Goal: Information Seeking & Learning: Learn about a topic

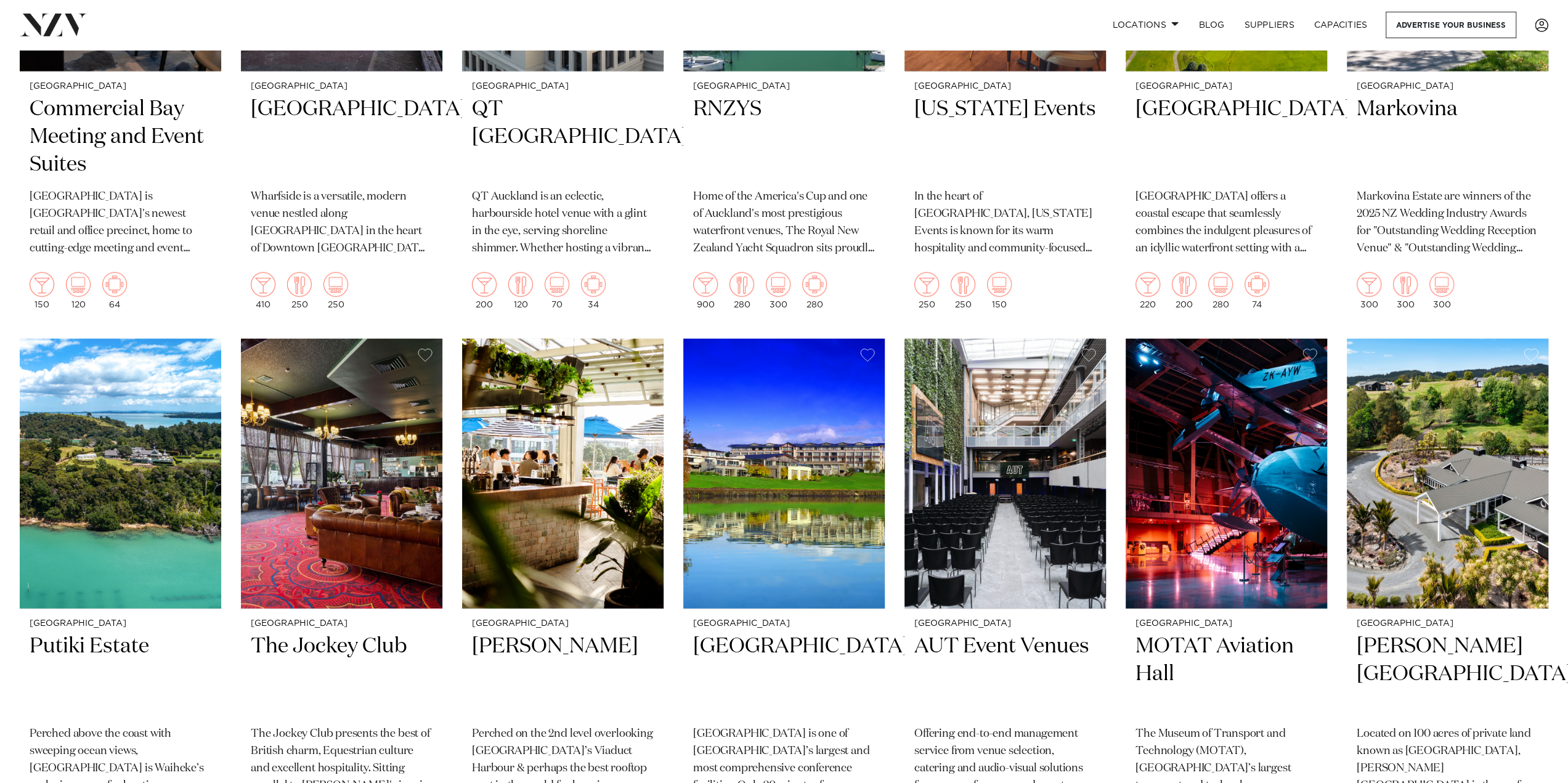
scroll to position [2956, 0]
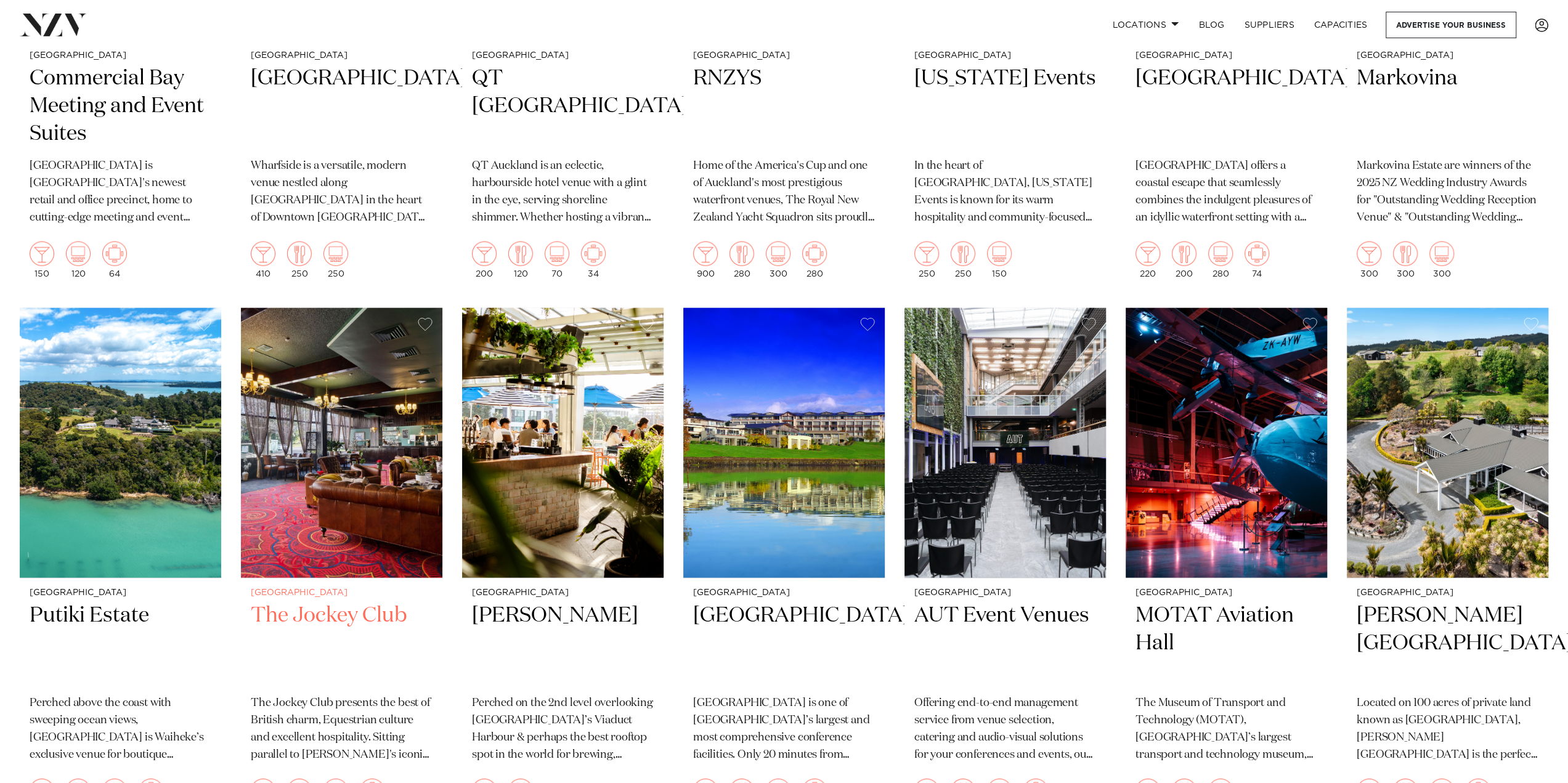
click at [343, 601] on h2 "The Jockey Club" at bounding box center [341, 643] width 182 height 83
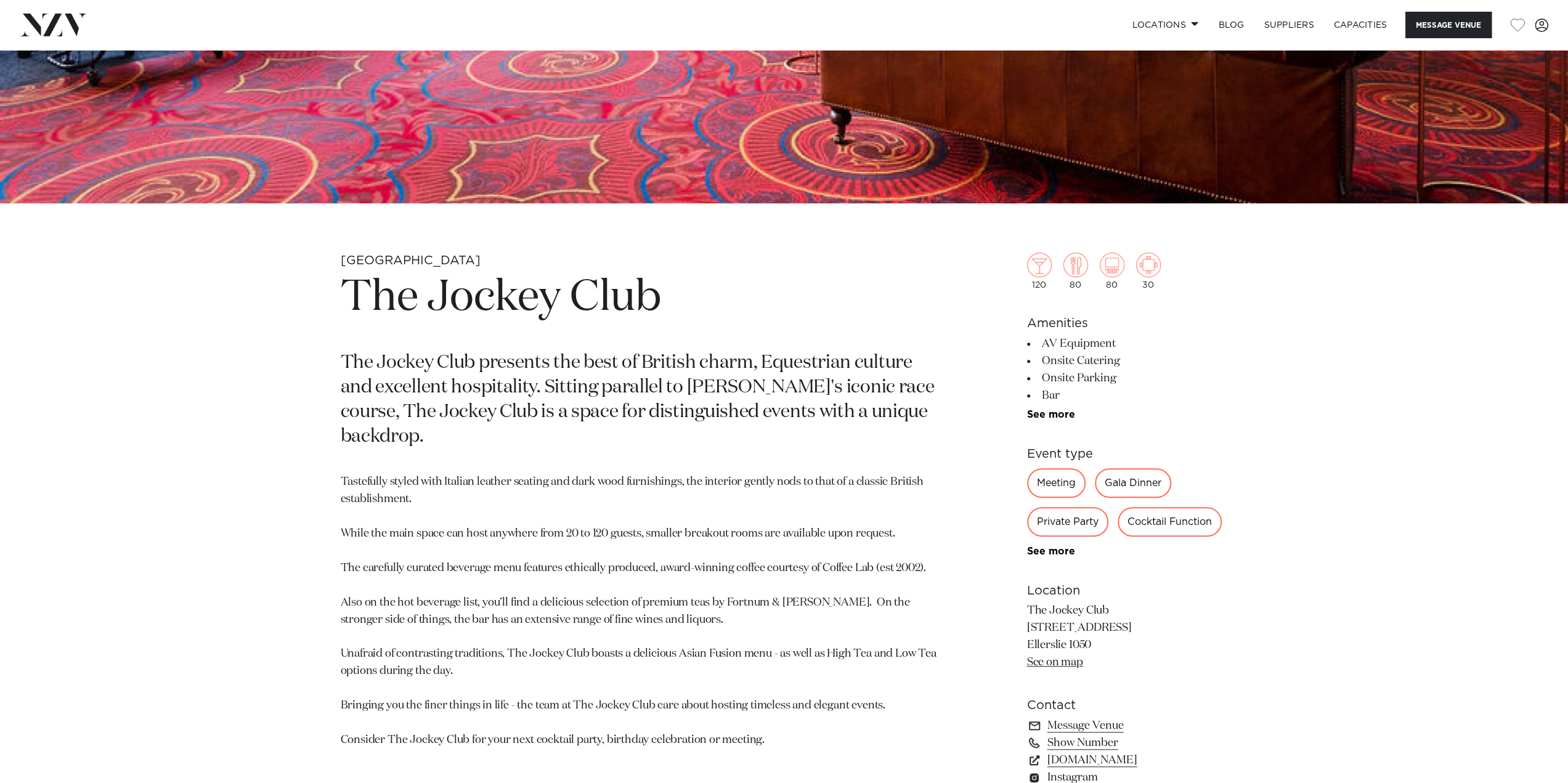
scroll to position [575, 0]
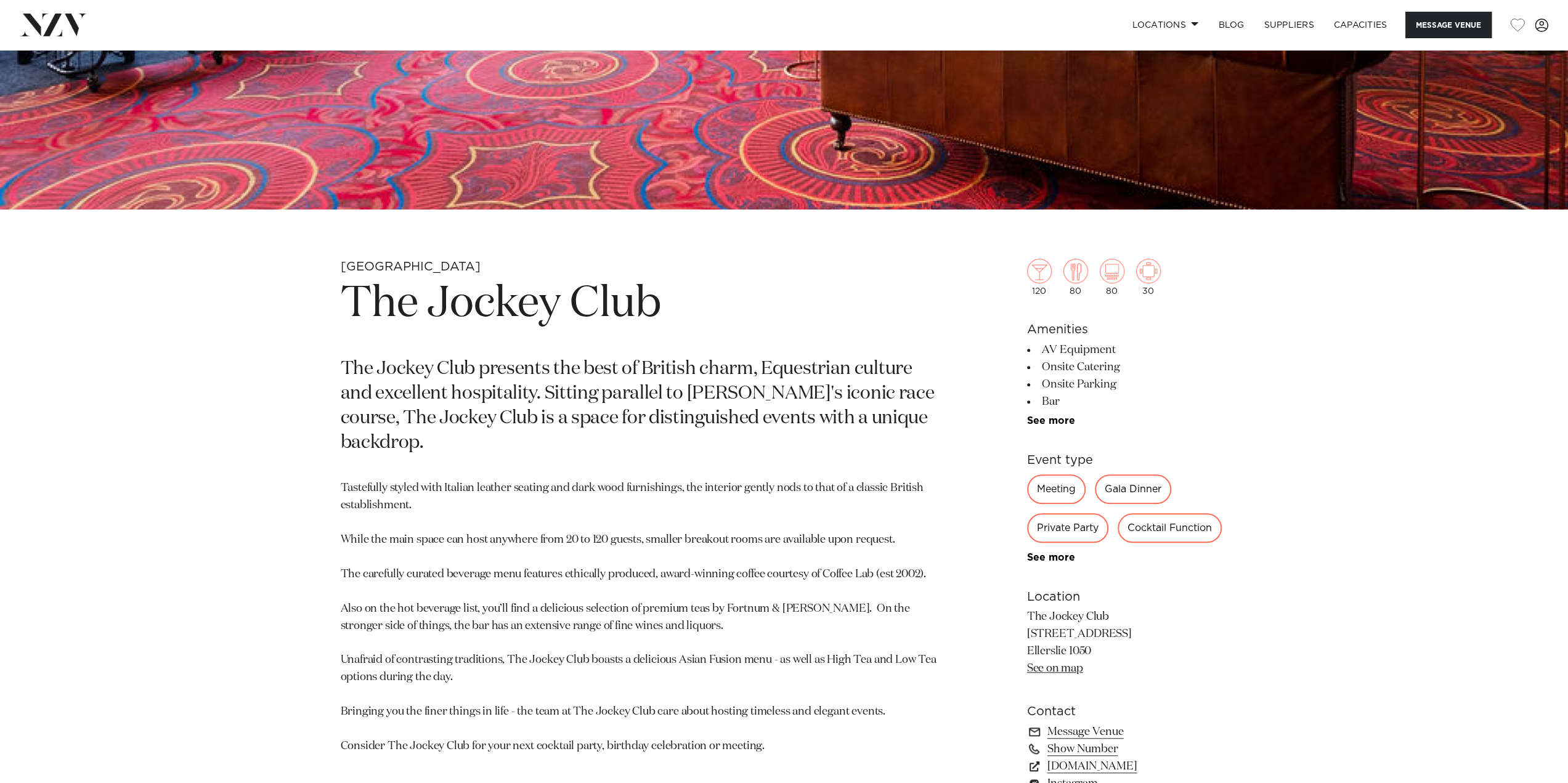
click at [1127, 491] on div "Gala Dinner" at bounding box center [1133, 489] width 77 height 30
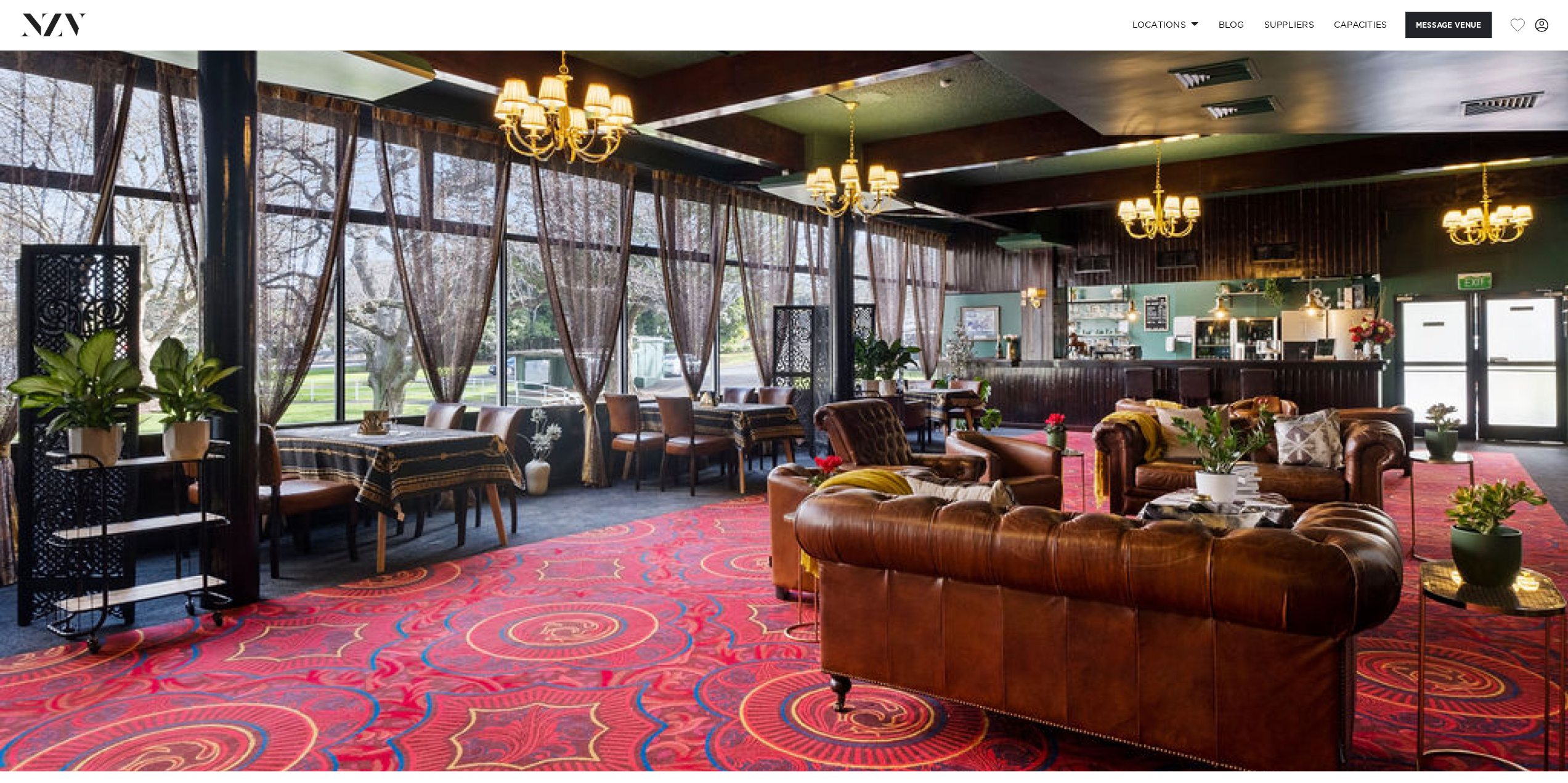
scroll to position [9, 0]
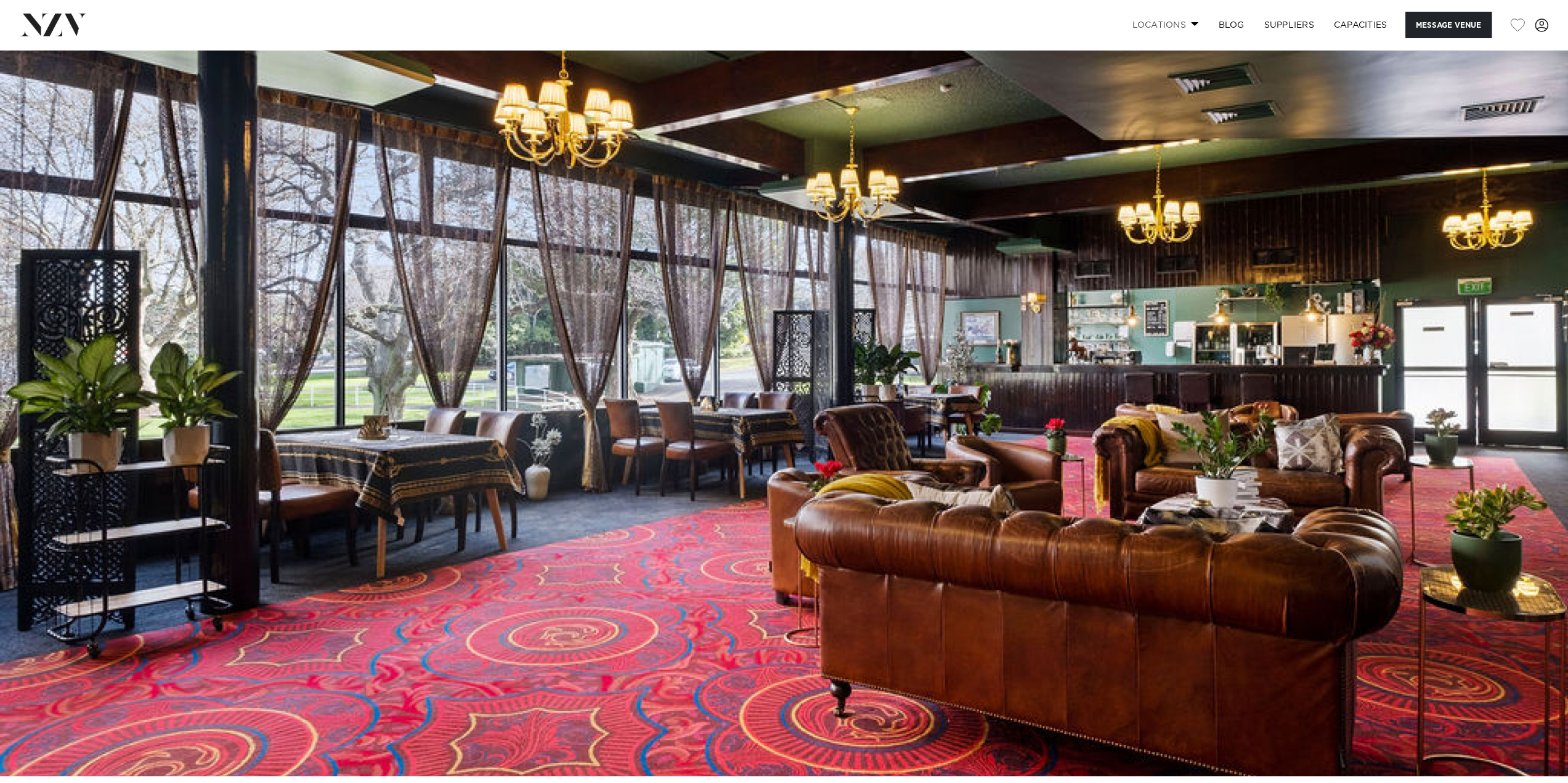
click at [1151, 24] on link "Locations" at bounding box center [1165, 25] width 87 height 26
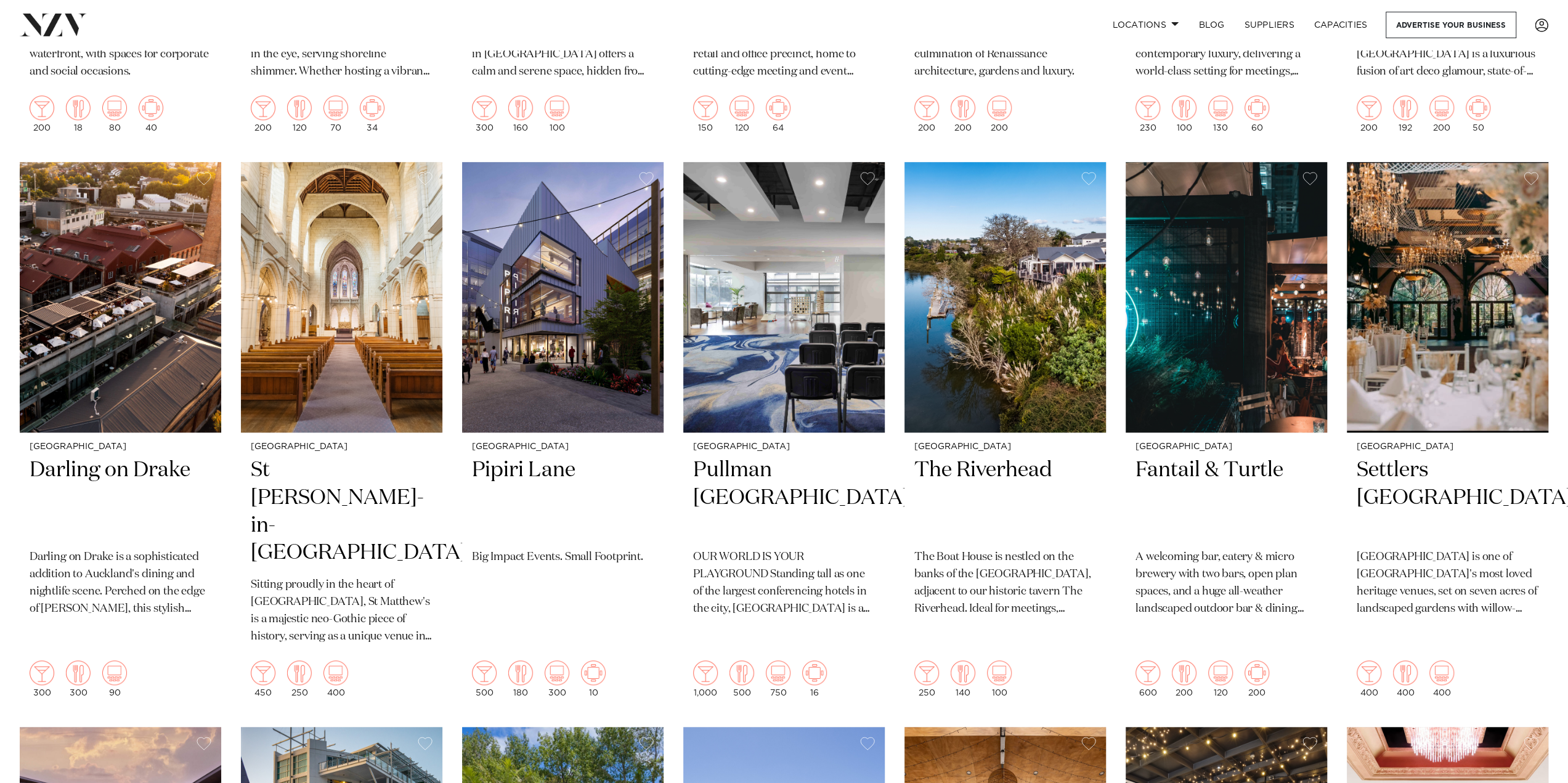
scroll to position [902, 0]
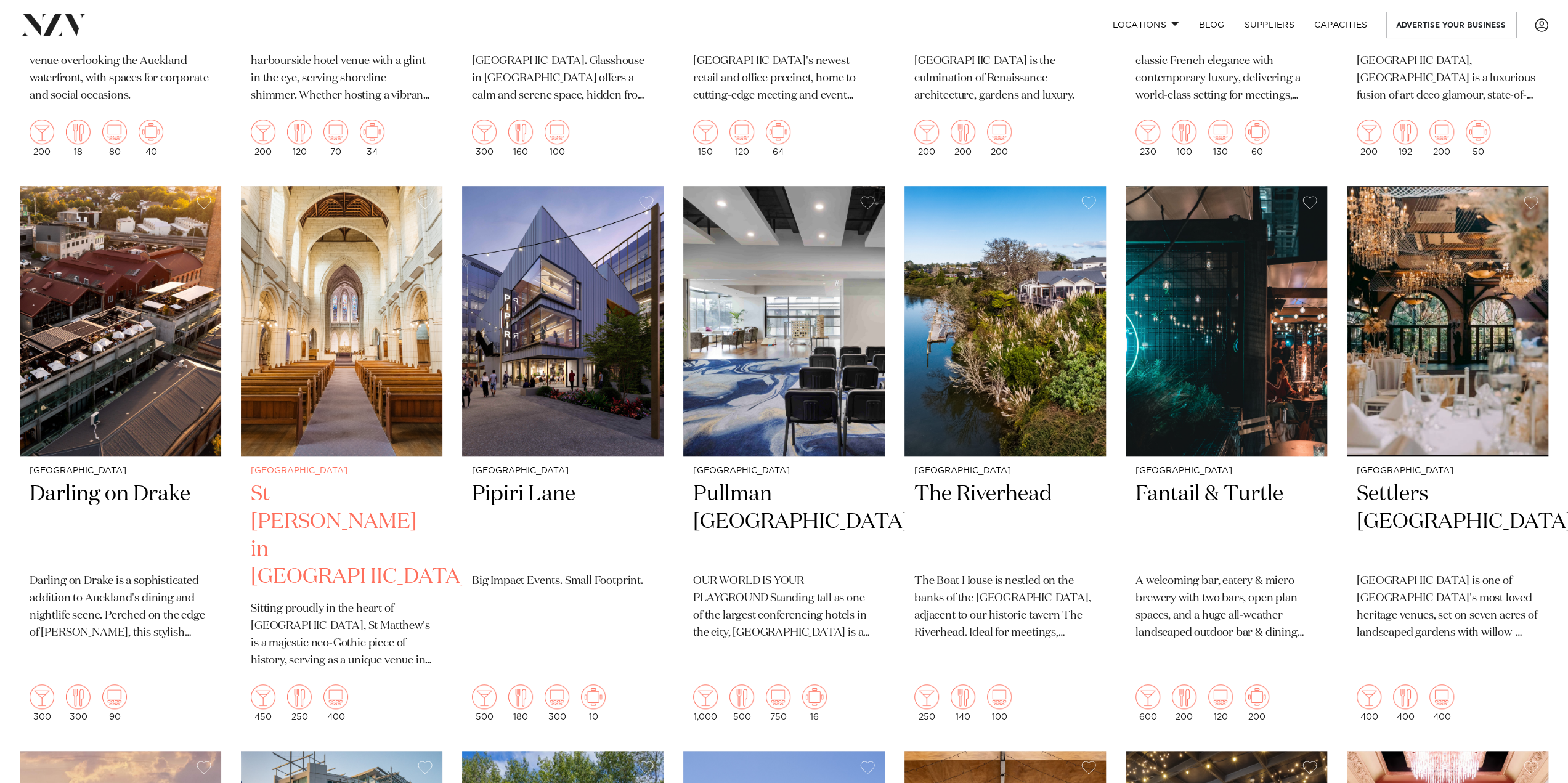
click at [359, 481] on h2 "St Matthew-in-the-City" at bounding box center [341, 536] width 182 height 111
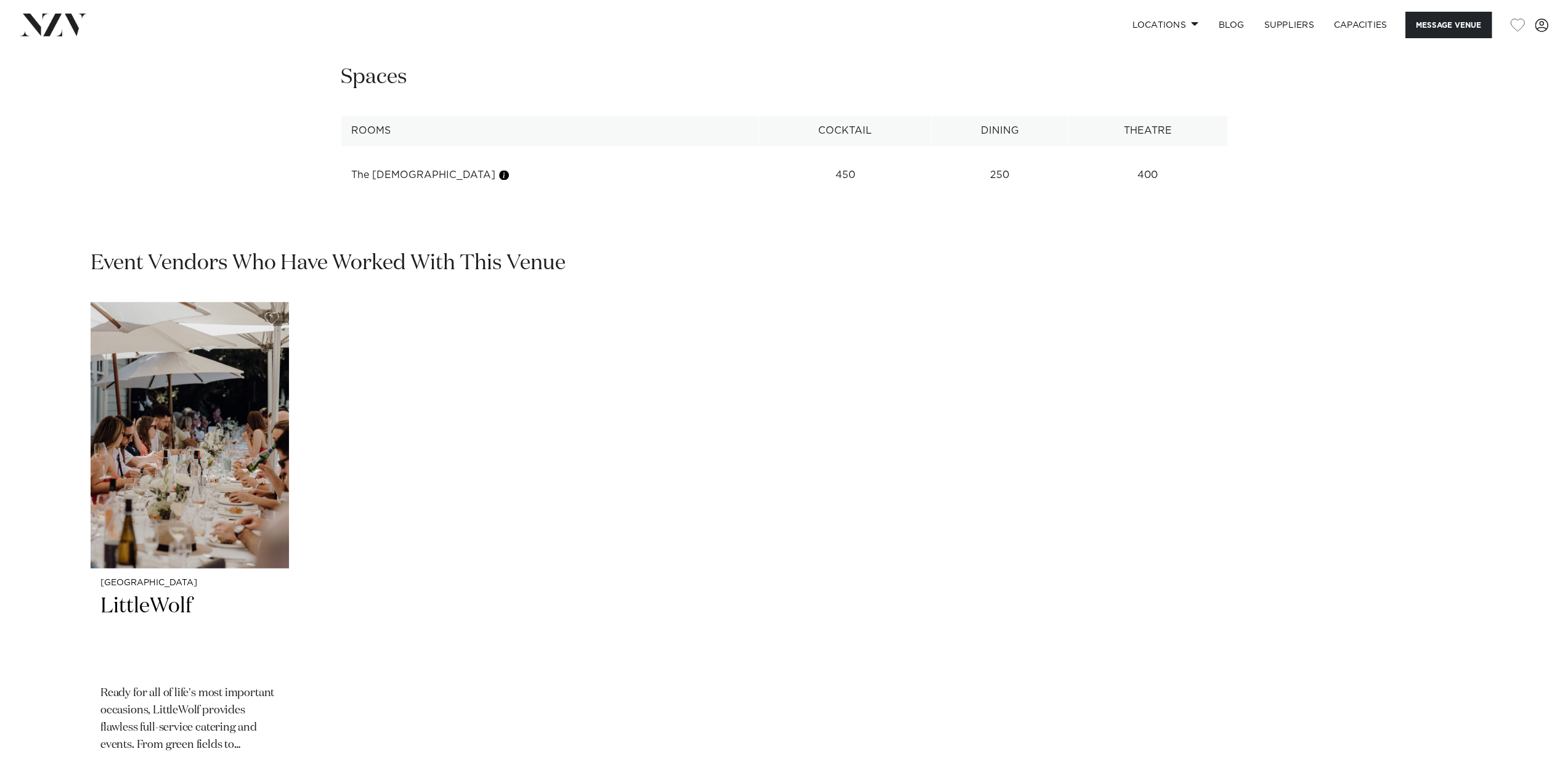
scroll to position [1898, 0]
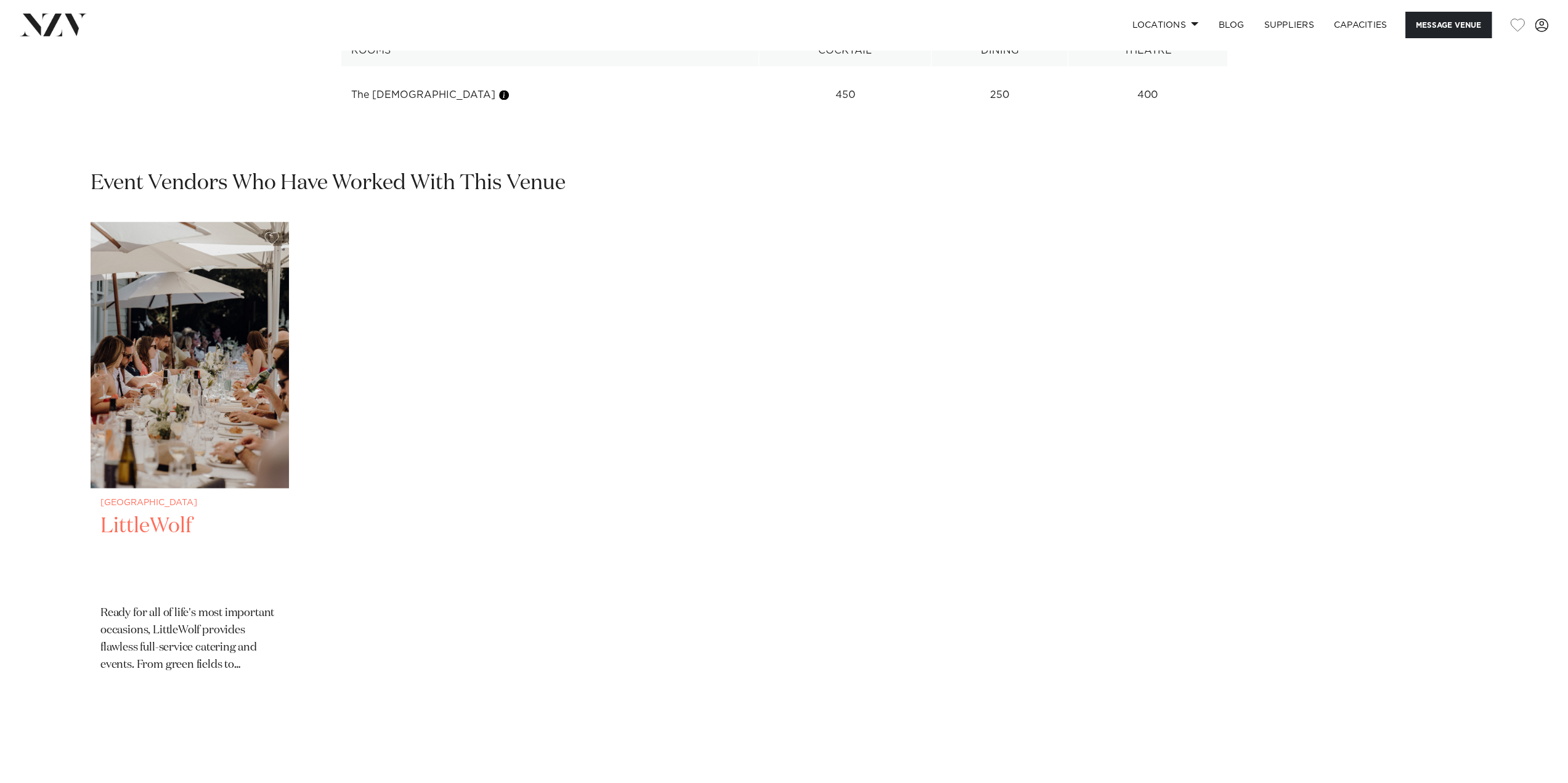
click at [230, 439] on img "1 / 1" at bounding box center [190, 355] width 198 height 266
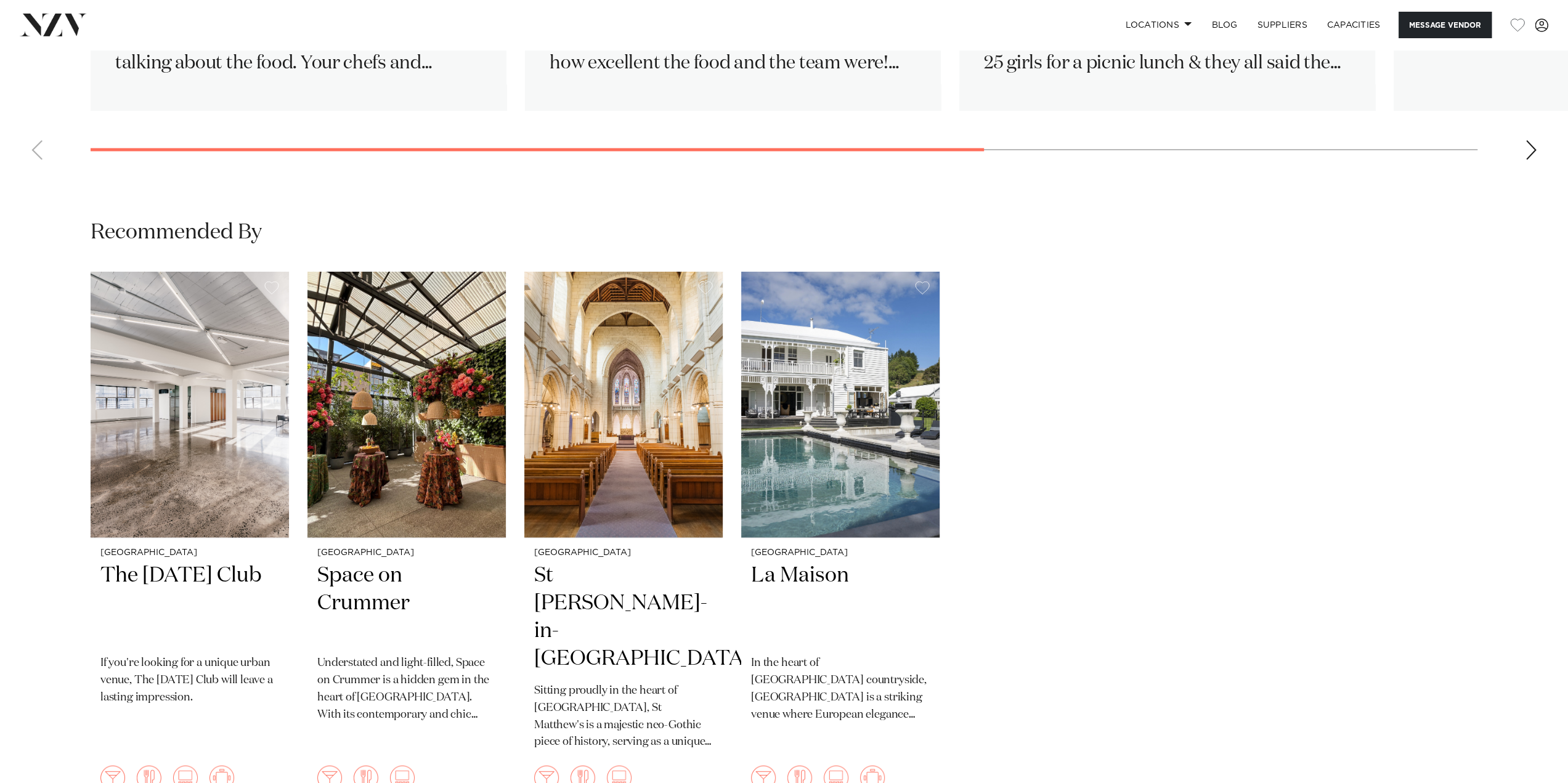
scroll to position [2114, 0]
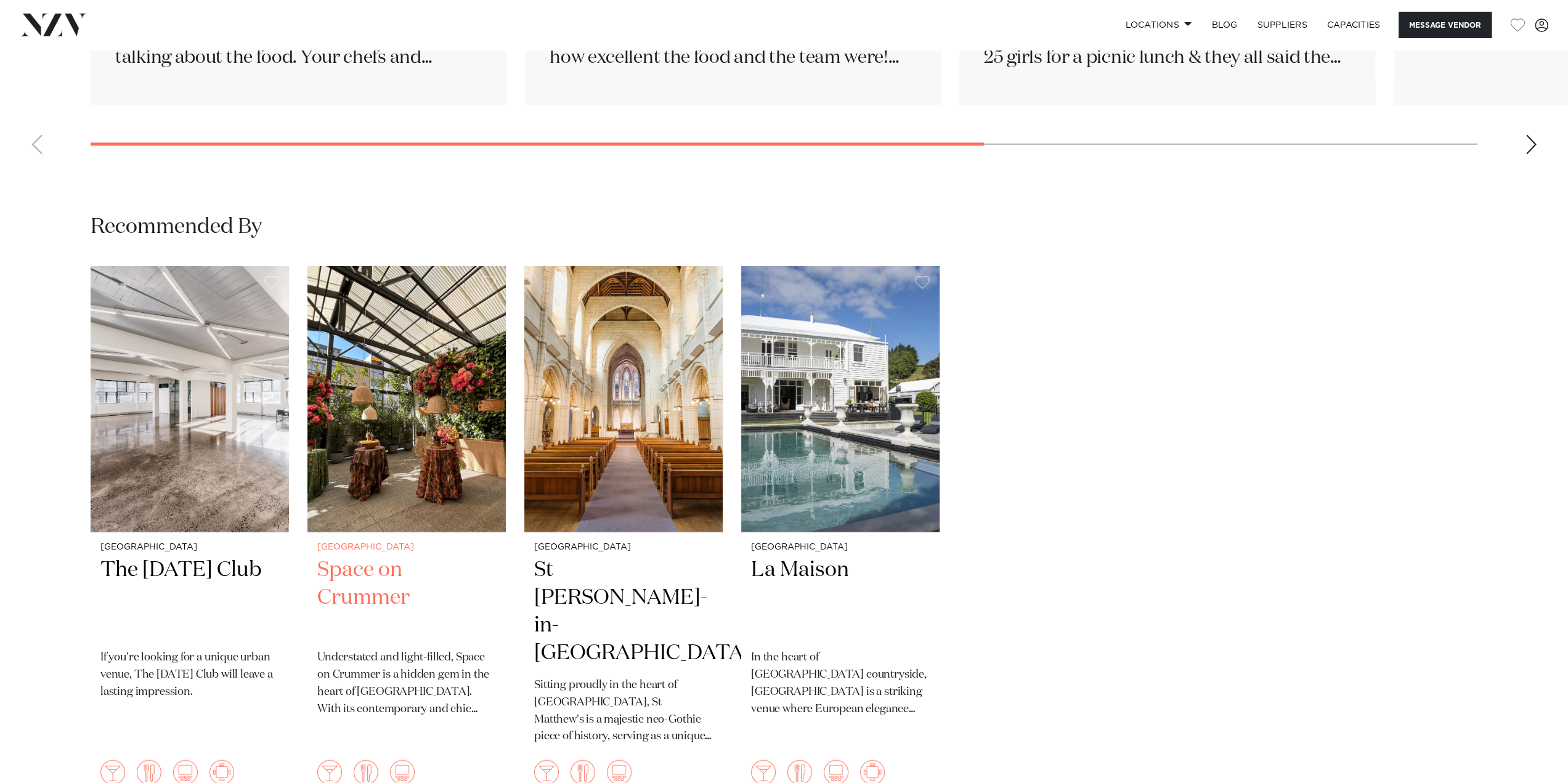
click at [408, 496] on img "2 / 4" at bounding box center [406, 398] width 198 height 266
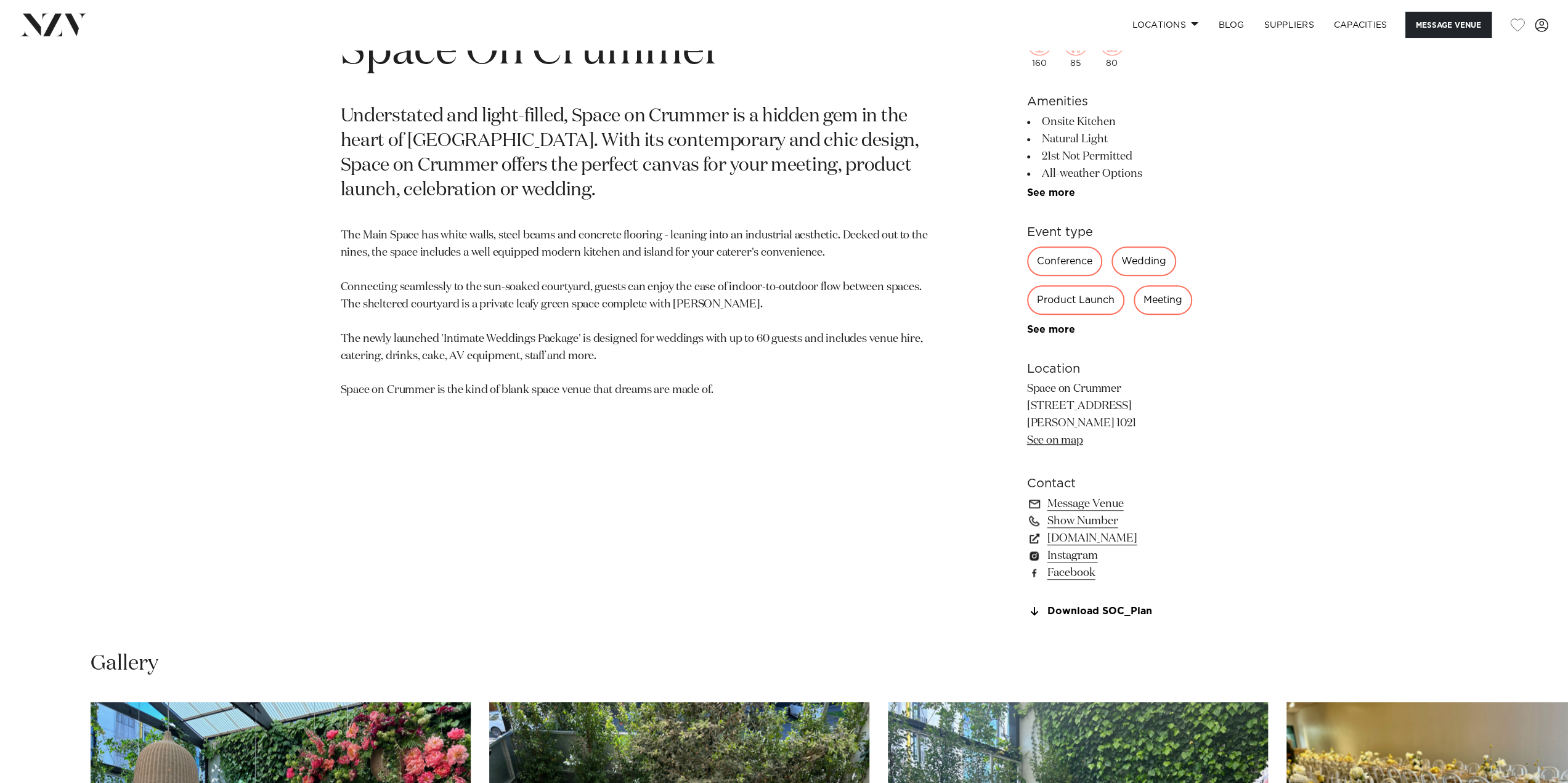
scroll to position [831, 0]
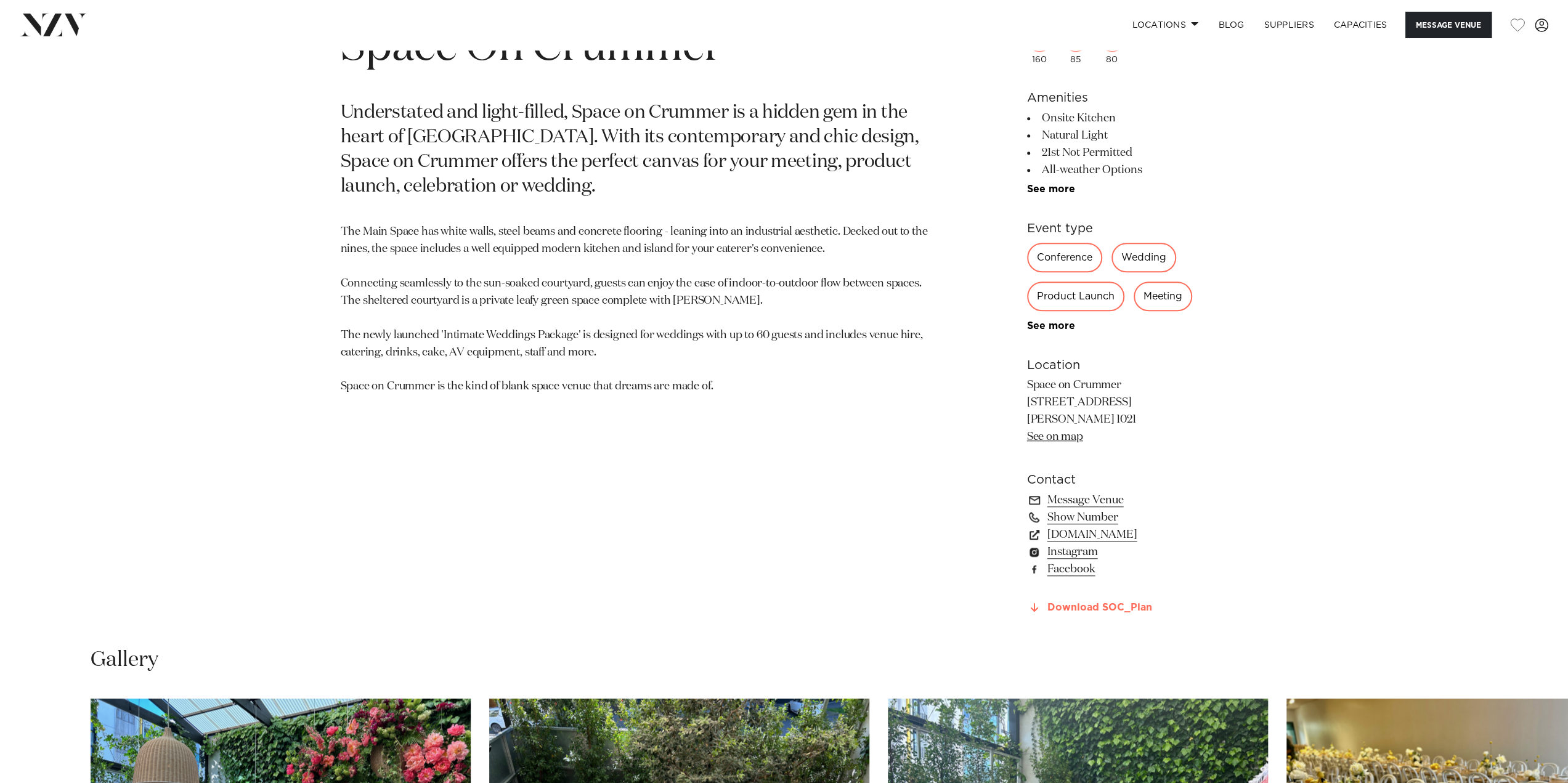
click at [1068, 608] on link "Download SOC_Plan" at bounding box center [1127, 607] width 201 height 11
click at [1083, 534] on link "[DOMAIN_NAME]" at bounding box center [1127, 535] width 201 height 17
